Goal: Transaction & Acquisition: Purchase product/service

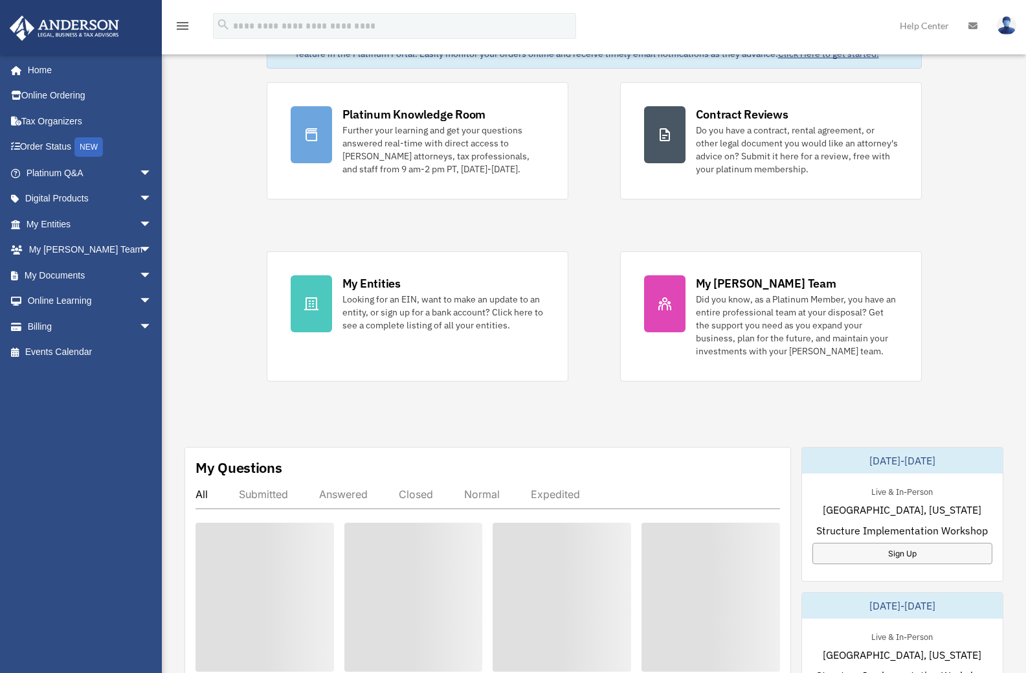
scroll to position [64, 0]
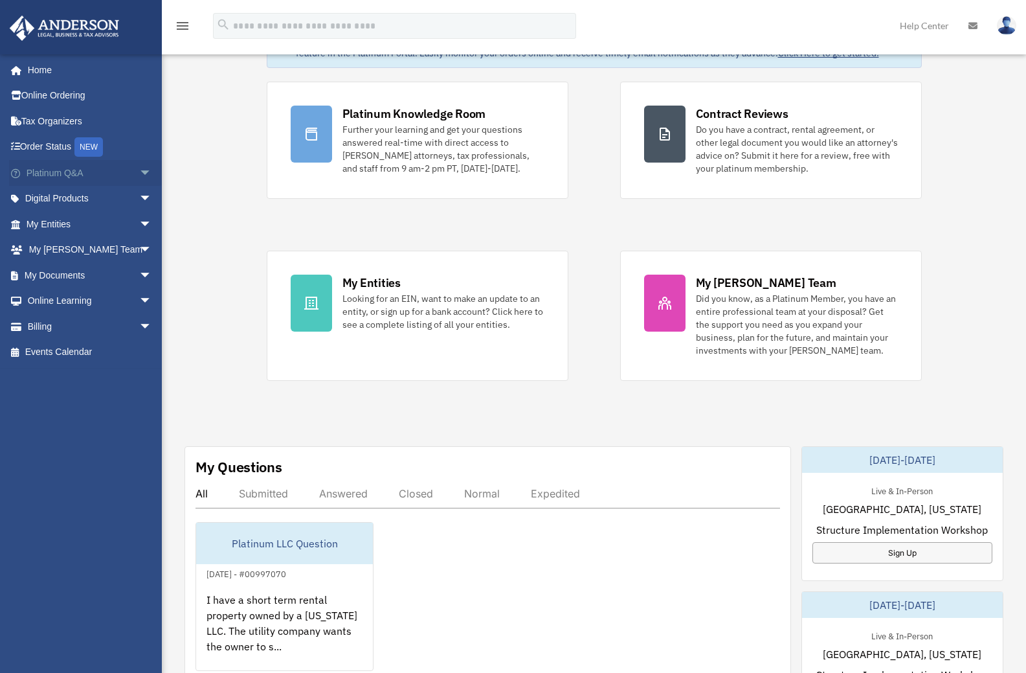
click at [139, 173] on span "arrow_drop_down" at bounding box center [152, 173] width 26 height 27
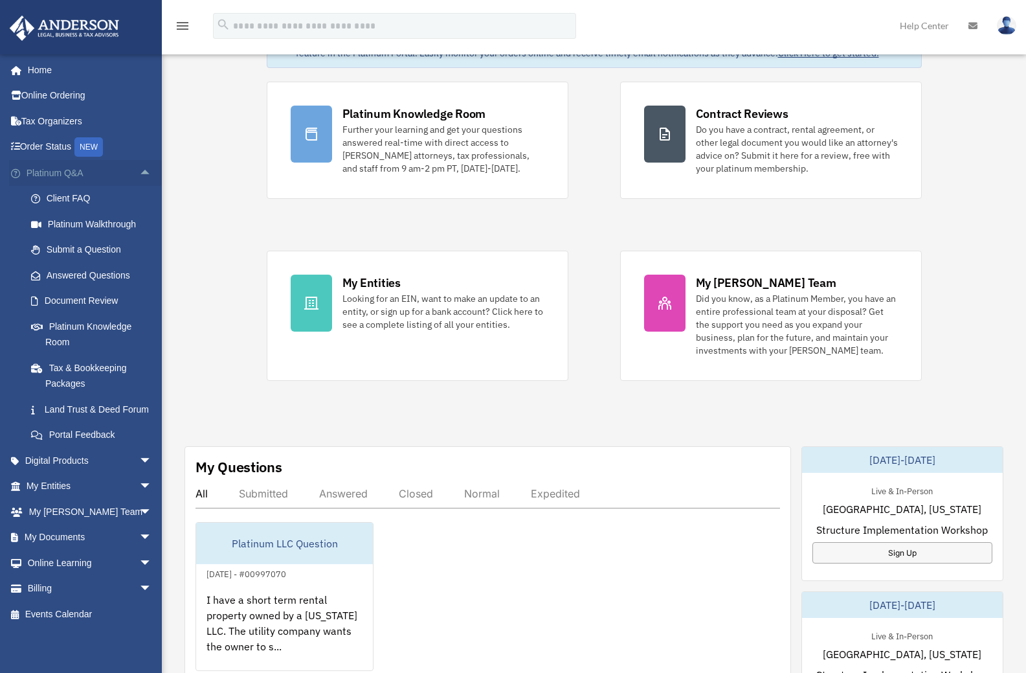
click at [139, 174] on span "arrow_drop_up" at bounding box center [152, 173] width 26 height 27
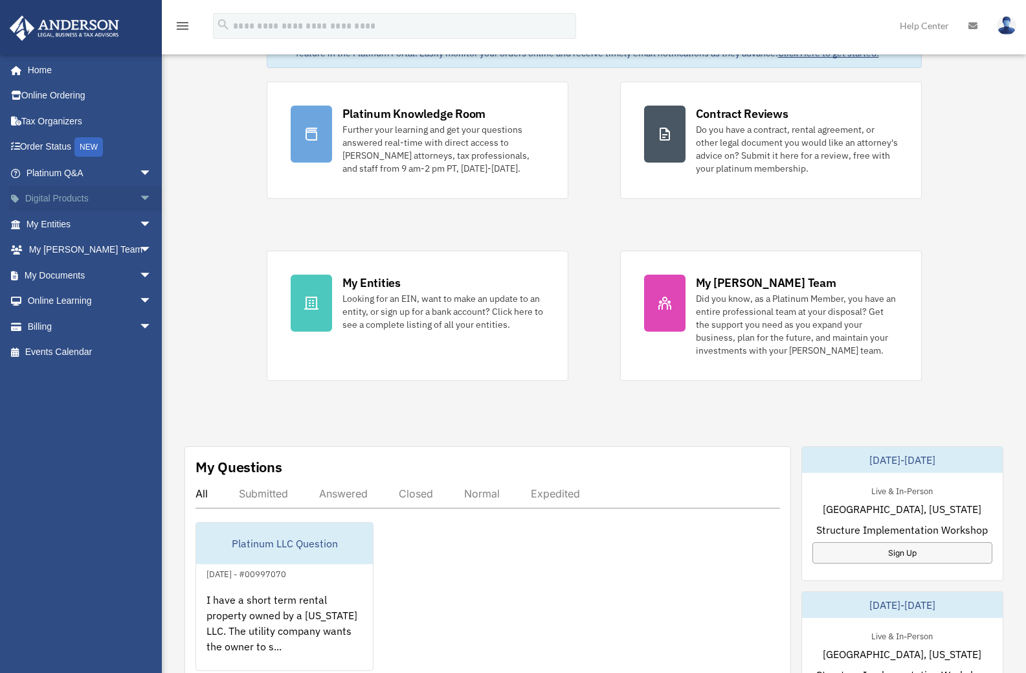
click at [139, 198] on span "arrow_drop_down" at bounding box center [152, 199] width 26 height 27
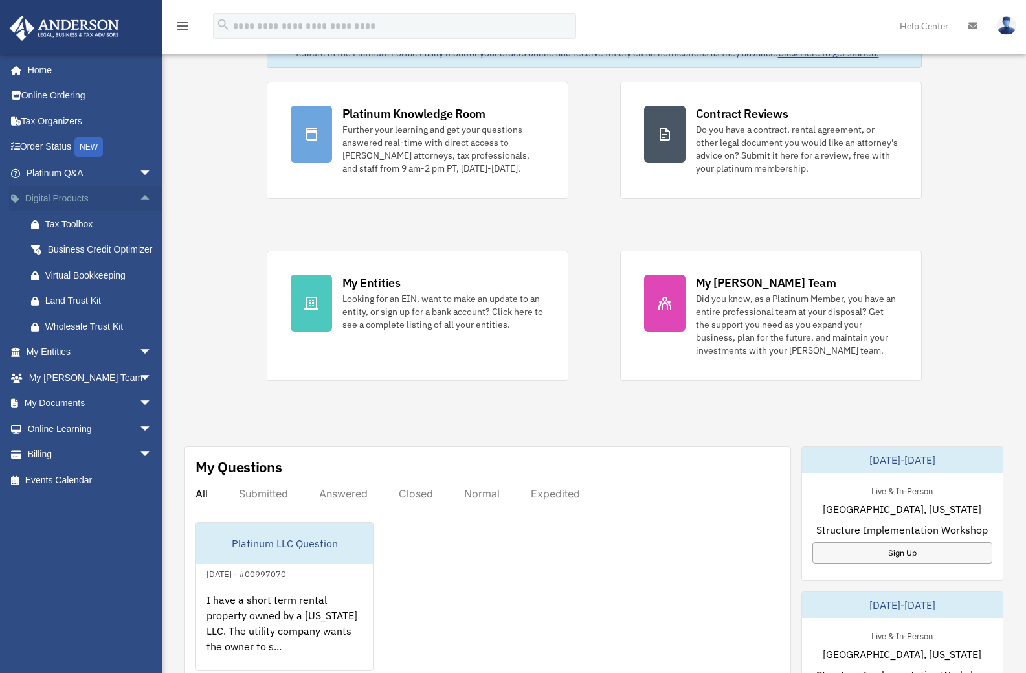
click at [139, 198] on span "arrow_drop_up" at bounding box center [152, 199] width 26 height 27
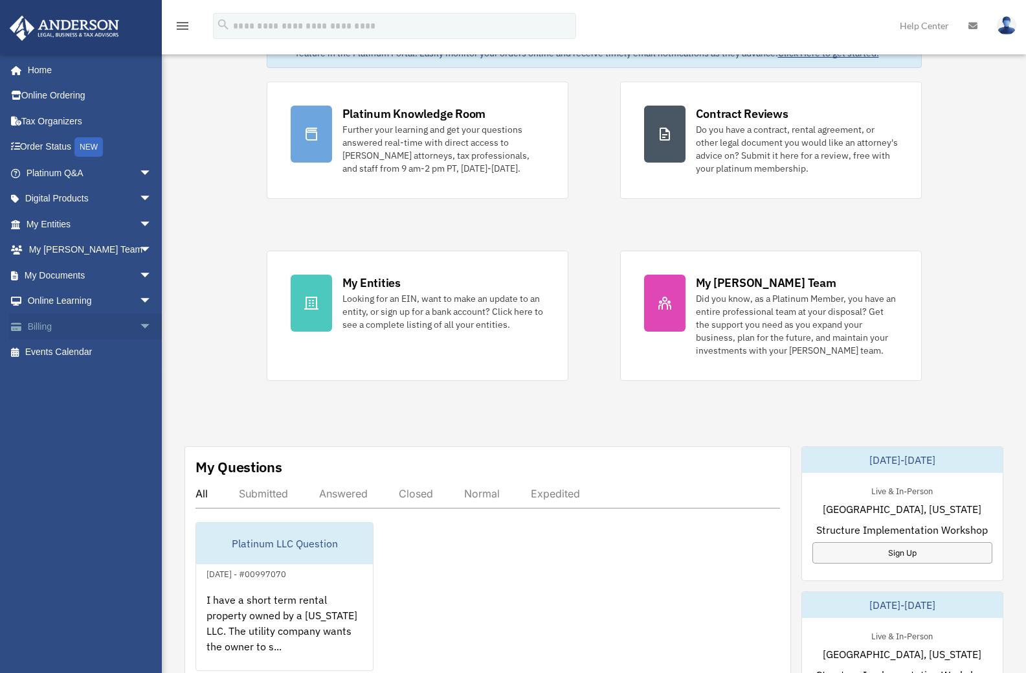
click at [139, 324] on span "arrow_drop_down" at bounding box center [152, 326] width 26 height 27
click at [100, 359] on link "$ Open Invoices" at bounding box center [94, 352] width 153 height 27
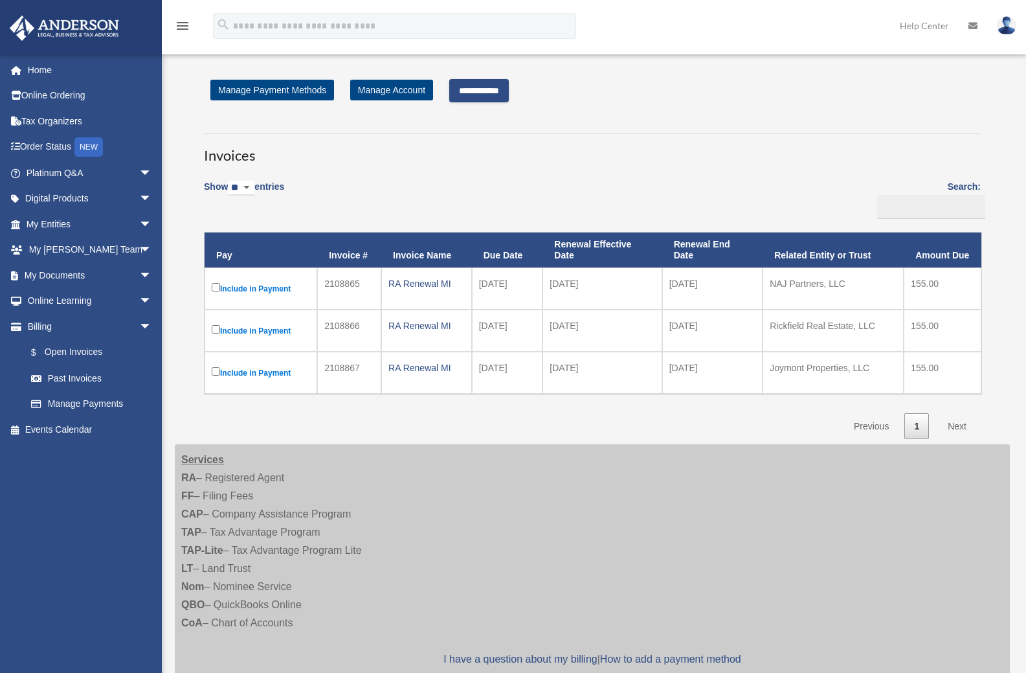
click at [491, 95] on input "**********" at bounding box center [479, 90] width 60 height 23
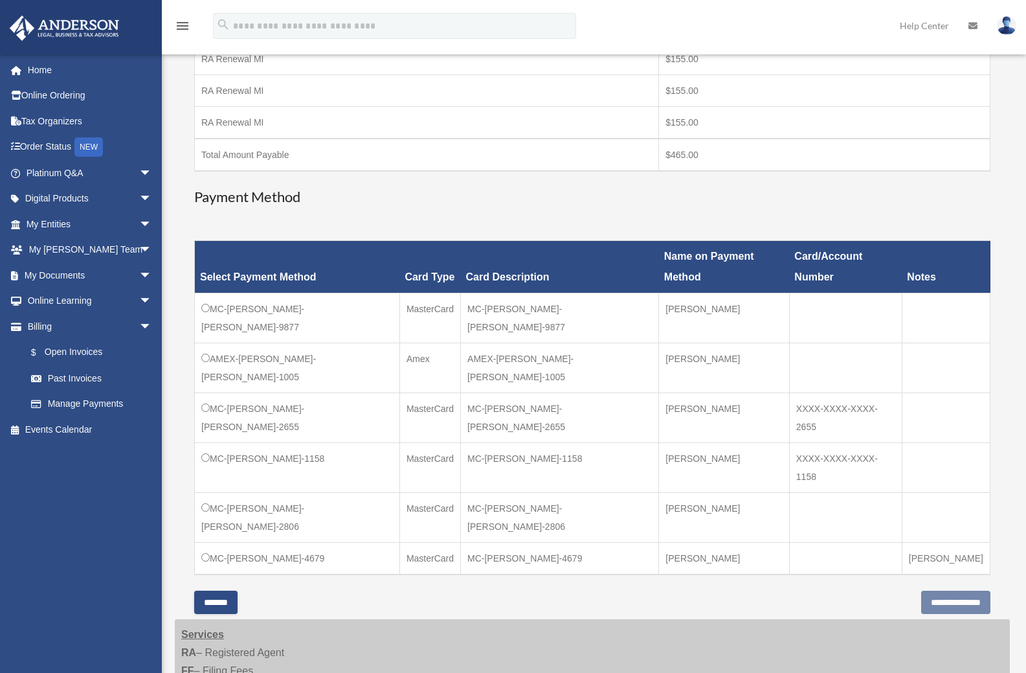
scroll to position [258, 0]
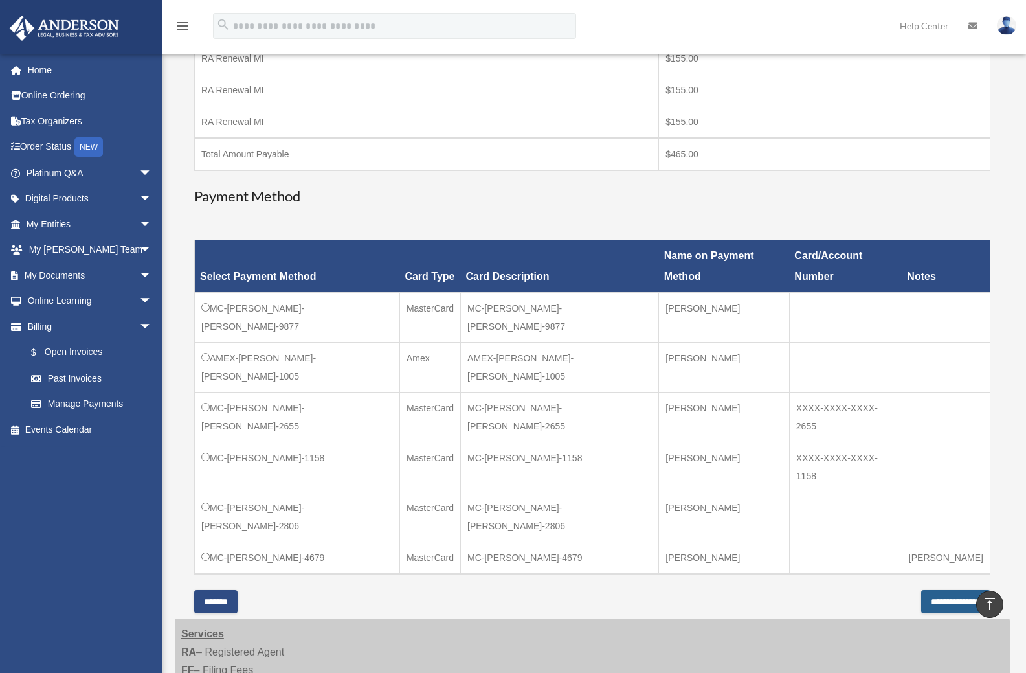
click at [921, 590] on input "**********" at bounding box center [955, 601] width 69 height 23
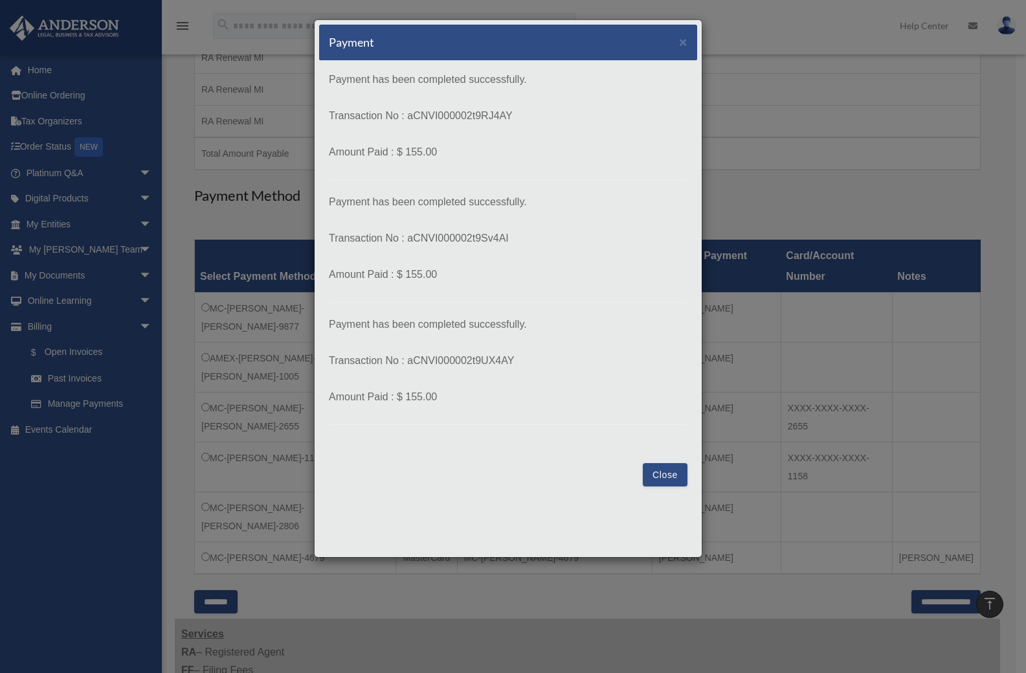
click at [673, 482] on button "Close" at bounding box center [665, 474] width 45 height 23
